Goal: Task Accomplishment & Management: Manage account settings

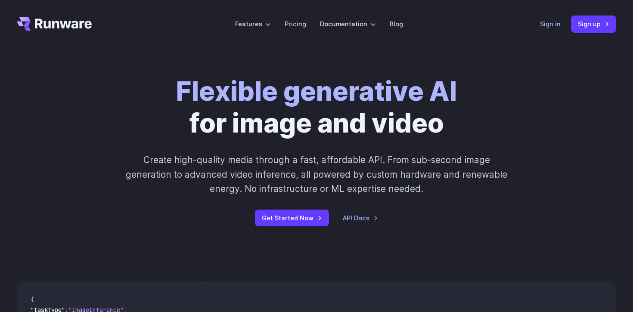
click at [551, 27] on link "Sign in" at bounding box center [550, 24] width 21 height 10
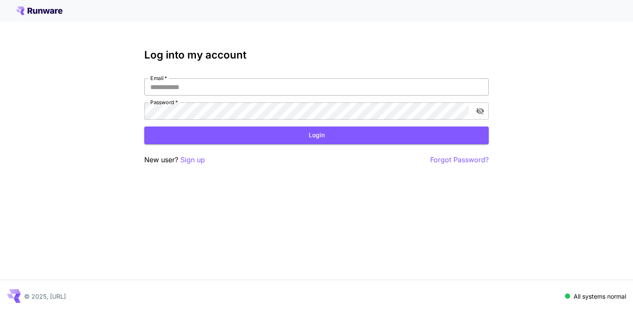
click at [302, 92] on input "Email   *" at bounding box center [316, 86] width 345 height 17
type input "**********"
click button "Login" at bounding box center [316, 136] width 345 height 18
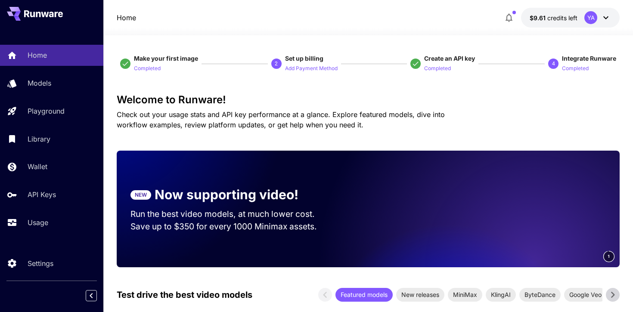
click at [601, 16] on div "YA" at bounding box center [598, 17] width 27 height 13
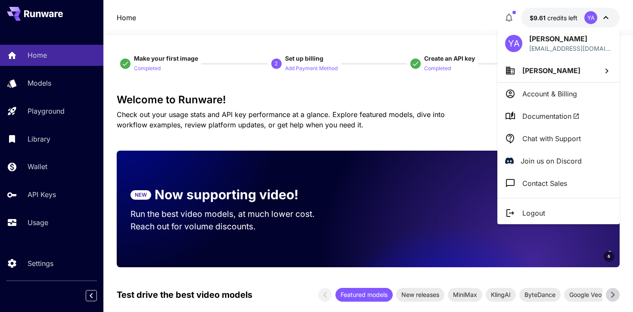
click at [446, 15] on div at bounding box center [316, 156] width 633 height 312
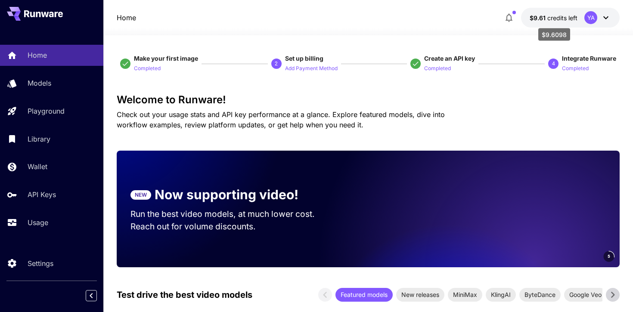
click at [554, 22] on p "$9.61 credits left" at bounding box center [554, 17] width 48 height 9
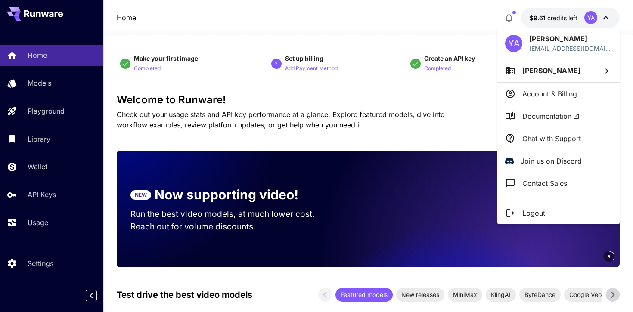
click at [448, 11] on div at bounding box center [316, 156] width 633 height 312
